Goal: Task Accomplishment & Management: Use online tool/utility

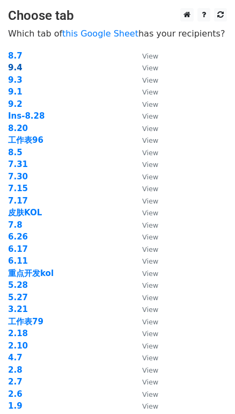
click at [19, 70] on strong "9.4" at bounding box center [15, 68] width 14 height 10
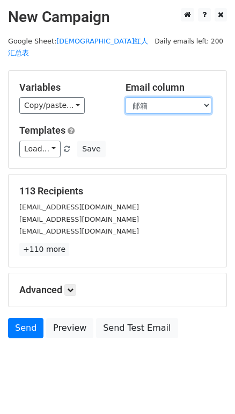
click at [145, 97] on select "DATE KOL ID KOL等级 国家/地区（国家二位代码） 曝光量(K) 粉丝量(/K) 链接 YTB 邮箱 PiC 状态 备注 备注" at bounding box center [169, 105] width 86 height 17
click at [126, 97] on select "DATE KOL ID KOL等级 国家/地区（国家二位代码） 曝光量(K) 粉丝量(/K) 链接 YTB 邮箱 PiC 状态 备注 备注" at bounding box center [169, 105] width 86 height 17
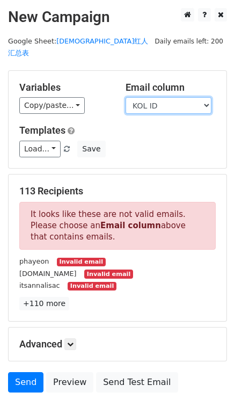
click at [178, 97] on select "DATE KOL ID KOL等级 国家/地区（国家二位代码） 曝光量(K) 粉丝量(/K) 链接 YTB 邮箱 PiC 状态 备注 备注" at bounding box center [169, 105] width 86 height 17
select select "邮箱"
click at [126, 97] on select "DATE KOL ID KOL等级 国家/地区（国家二位代码） 曝光量(K) 粉丝量(/K) 链接 YTB 邮箱 PiC 状态 备注 备注" at bounding box center [169, 105] width 86 height 17
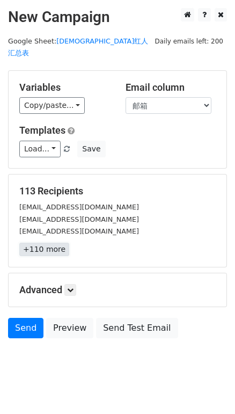
click at [53, 243] on link "+110 more" at bounding box center [44, 249] width 50 height 13
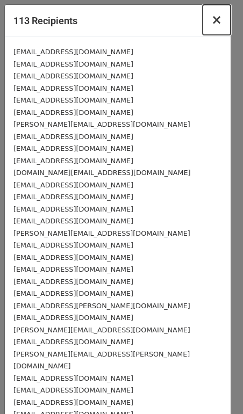
click at [211, 19] on span "×" at bounding box center [216, 19] width 11 height 15
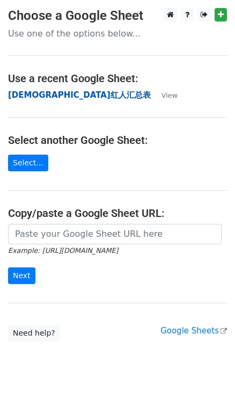
click at [29, 94] on strong "华人红人汇总表" at bounding box center [79, 95] width 143 height 10
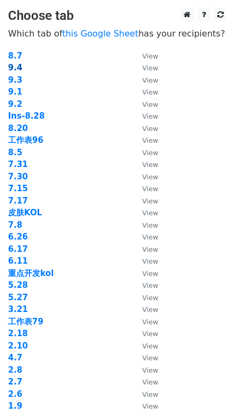
click at [18, 64] on strong "9.4" at bounding box center [15, 68] width 14 height 10
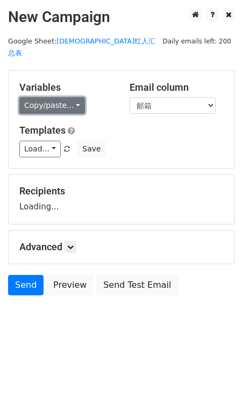
click at [60, 98] on link "Copy/paste..." at bounding box center [51, 105] width 65 height 17
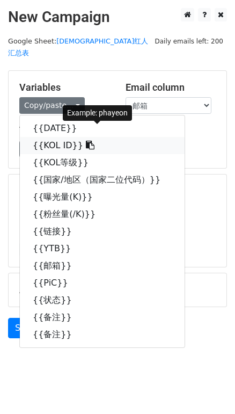
click at [60, 137] on link "{{KOL ID}}" at bounding box center [102, 145] width 165 height 17
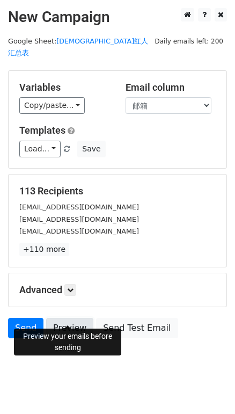
click at [72, 318] on link "Preview" at bounding box center [69, 328] width 47 height 20
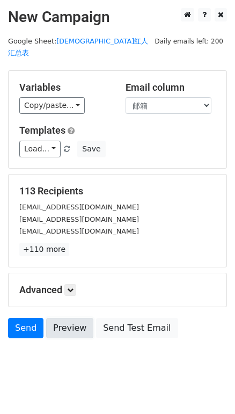
click at [74, 319] on link "Preview" at bounding box center [69, 328] width 47 height 20
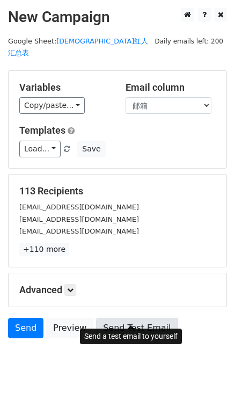
click at [124, 318] on link "Send Test Email" at bounding box center [137, 328] width 82 height 20
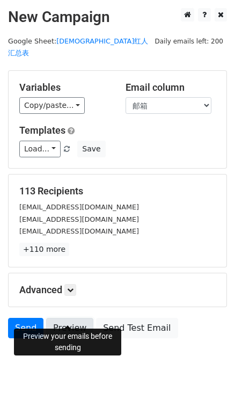
click at [61, 318] on link "Preview" at bounding box center [69, 328] width 47 height 20
click at [70, 318] on link "Preview" at bounding box center [69, 328] width 47 height 20
click at [72, 318] on link "Preview" at bounding box center [69, 328] width 47 height 20
click at [70, 318] on link "Preview" at bounding box center [69, 328] width 47 height 20
click at [70, 319] on link "Preview" at bounding box center [69, 328] width 47 height 20
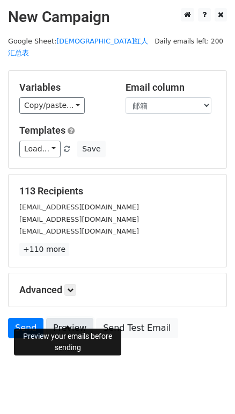
click at [67, 318] on link "Preview" at bounding box center [69, 328] width 47 height 20
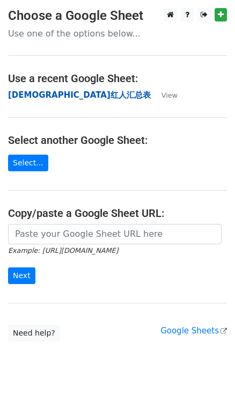
click at [26, 97] on strong "[DEMOGRAPHIC_DATA]红人汇总表" at bounding box center [79, 95] width 143 height 10
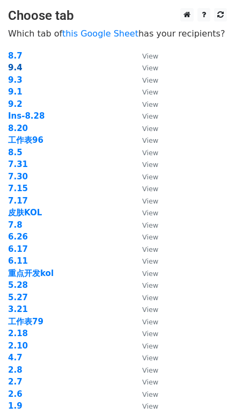
click at [16, 69] on strong "9.4" at bounding box center [15, 68] width 14 height 10
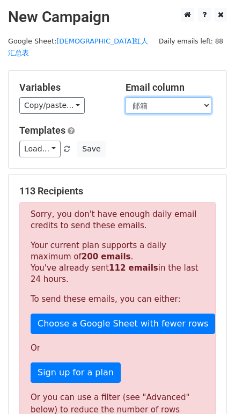
click at [188, 97] on select "DATE KOL ID KOL等级 国家/地区（国家二位代码） 曝光量(K) 粉丝量(/K) 链接 YTB 邮箱 PiC 状态 备注 备注" at bounding box center [169, 105] width 86 height 17
click at [97, 174] on div "113 Recipients Sorry, you don't have enough daily email credits to send these e…" at bounding box center [118, 336] width 218 height 325
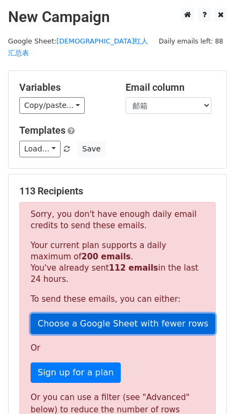
click at [180, 313] on link "Choose a Google Sheet with fewer rows" at bounding box center [123, 323] width 185 height 20
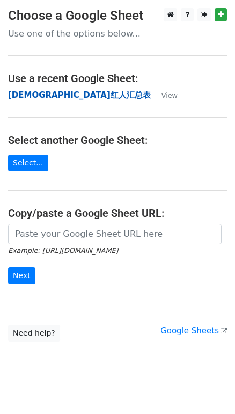
click at [41, 99] on strong "华人红人汇总表" at bounding box center [79, 95] width 143 height 10
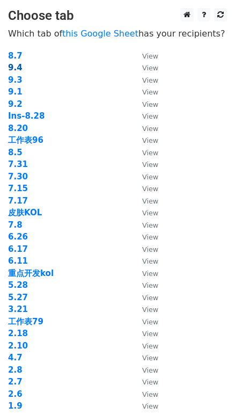
click at [20, 67] on strong "9.4" at bounding box center [15, 68] width 14 height 10
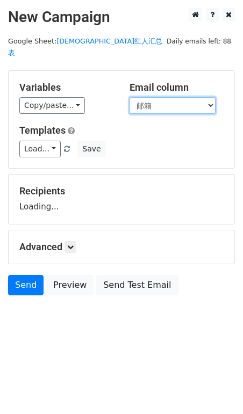
click at [165, 98] on select "DATE KOL ID KOL等级 国家/地区（国家二位代码） 曝光量(K) 粉丝量(/K) 链接 YTB 邮箱 PiC 状态 备注 备注" at bounding box center [172, 105] width 86 height 17
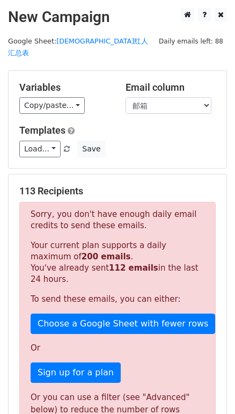
click at [120, 141] on div "Load... Webinar Invitation Order Confirmation Trial Expiration Warning Newslett…" at bounding box center [117, 149] width 213 height 17
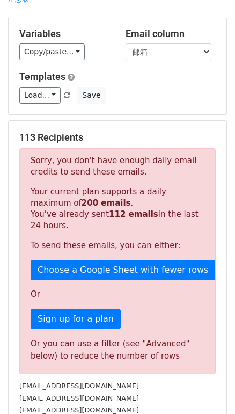
scroll to position [146, 0]
